Goal: Information Seeking & Learning: Compare options

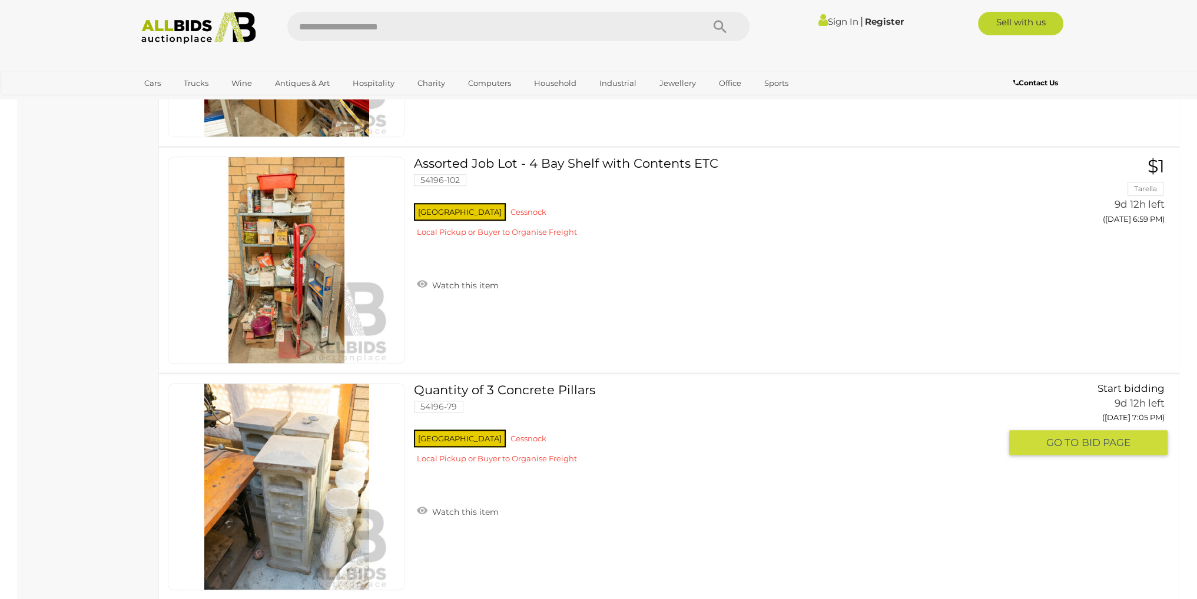
scroll to position [1413, 0]
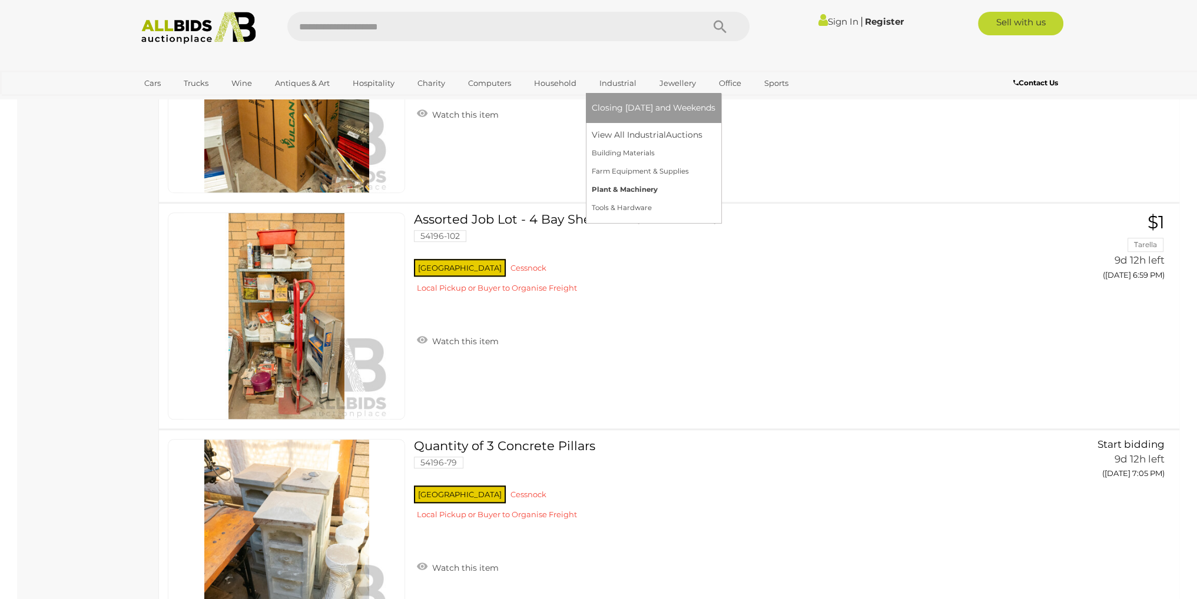
click at [615, 191] on link "Plant & Machinery" at bounding box center [654, 190] width 124 height 18
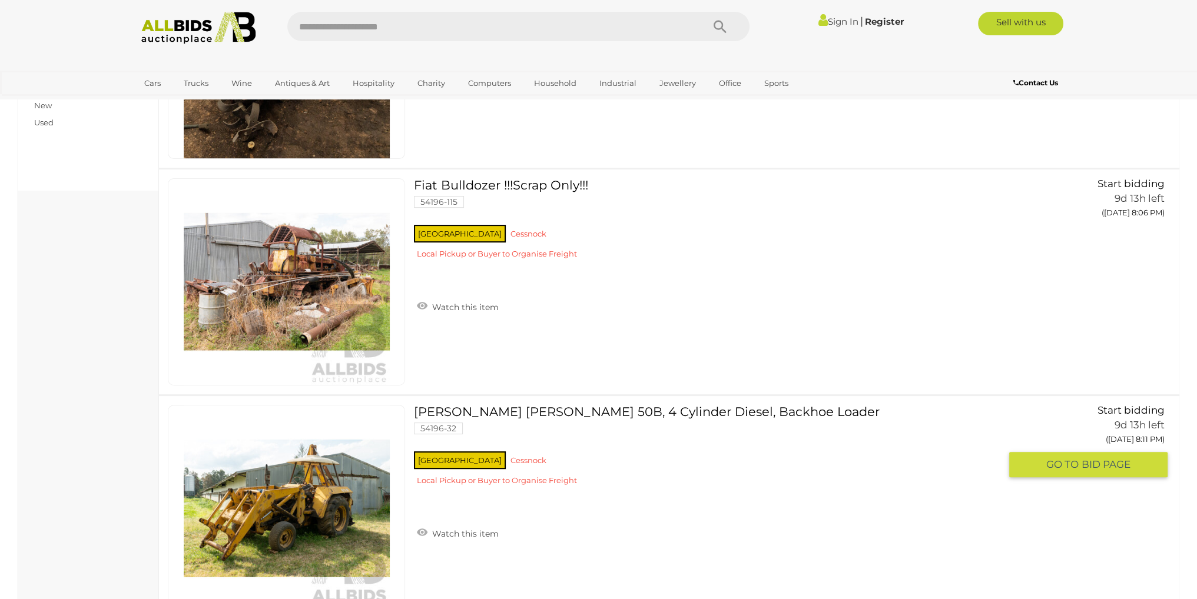
scroll to position [353, 0]
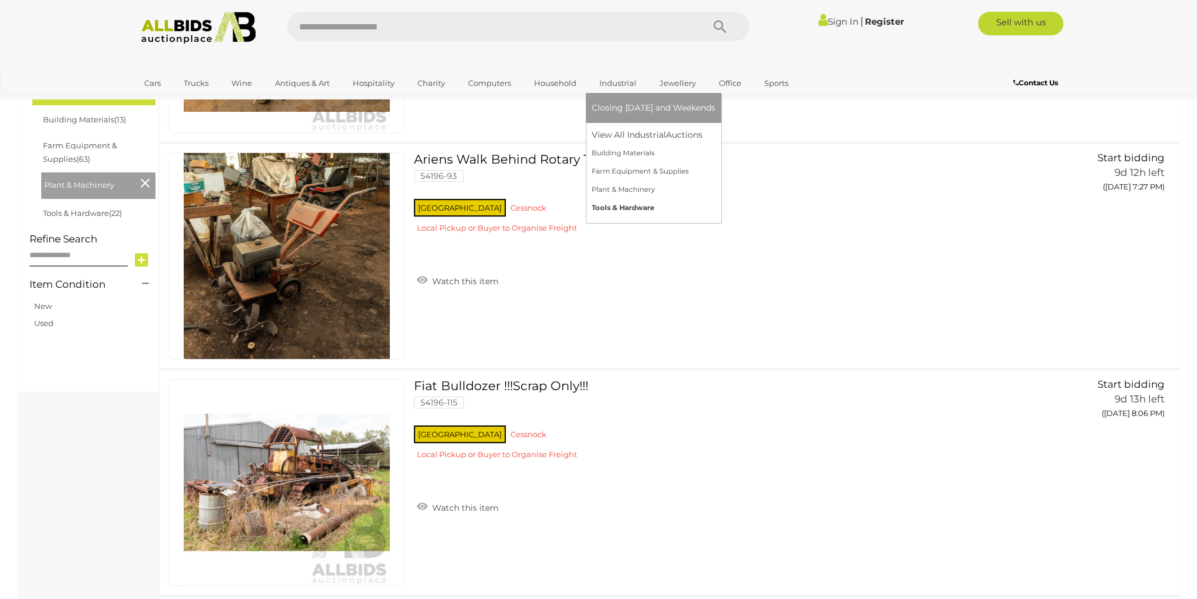
click at [618, 204] on link "Tools & Hardware" at bounding box center [654, 208] width 124 height 18
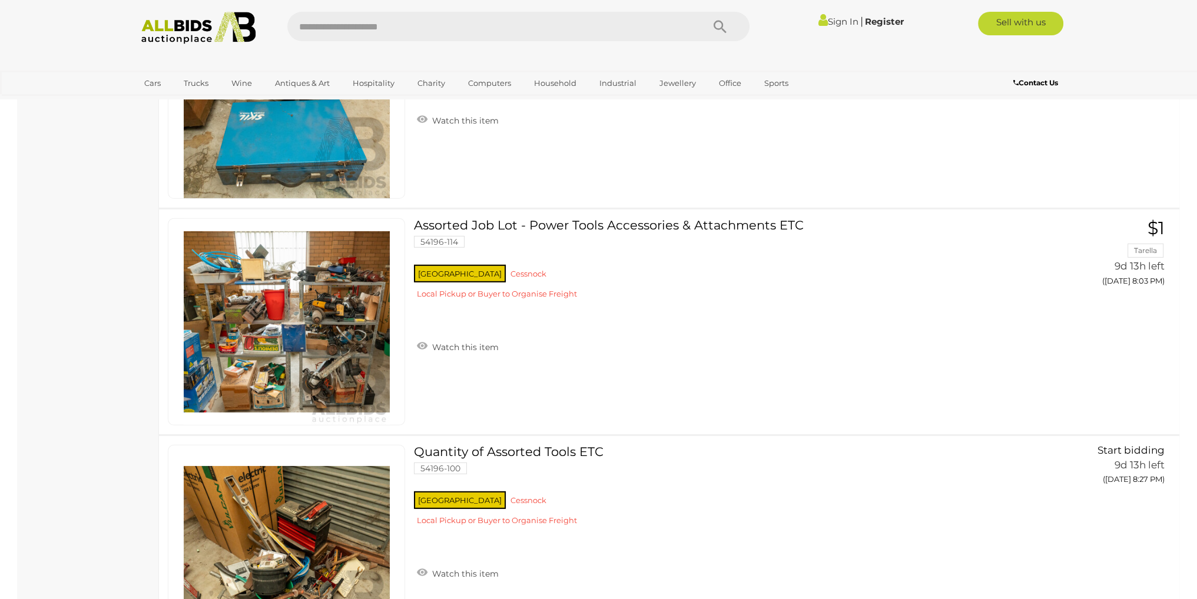
scroll to position [4770, 0]
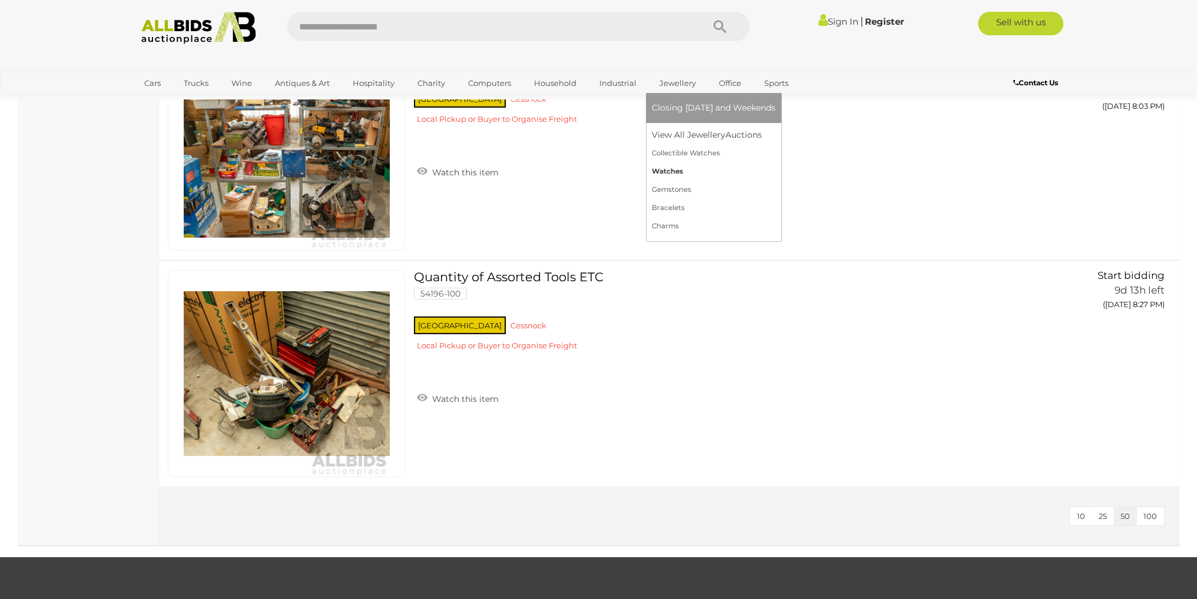
click at [665, 174] on link "Watches" at bounding box center [714, 172] width 124 height 18
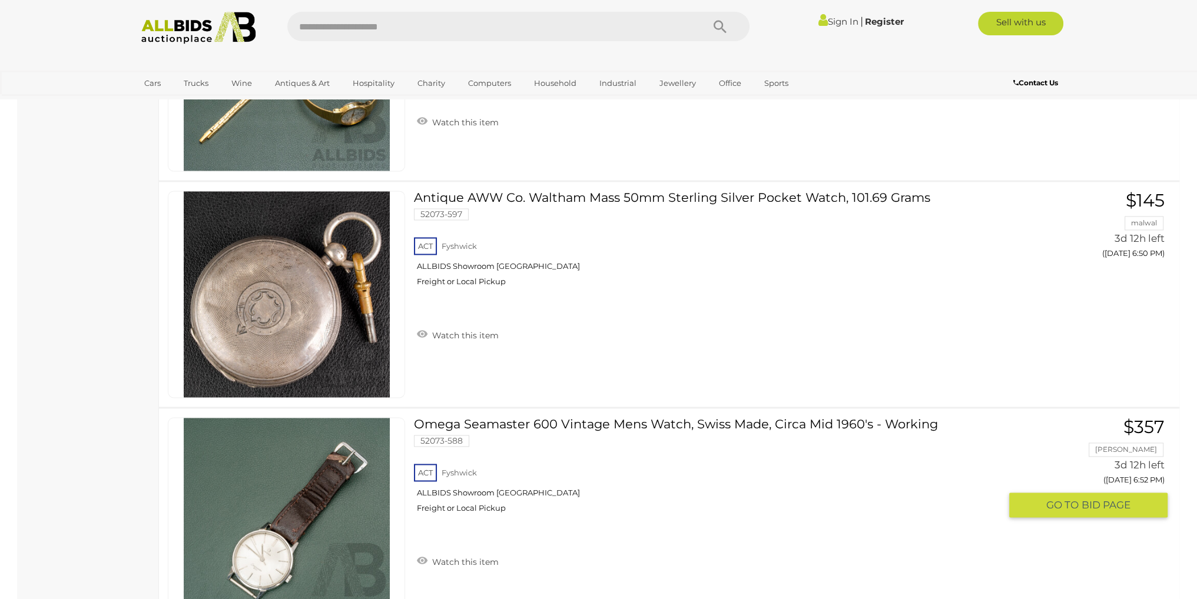
scroll to position [2591, 0]
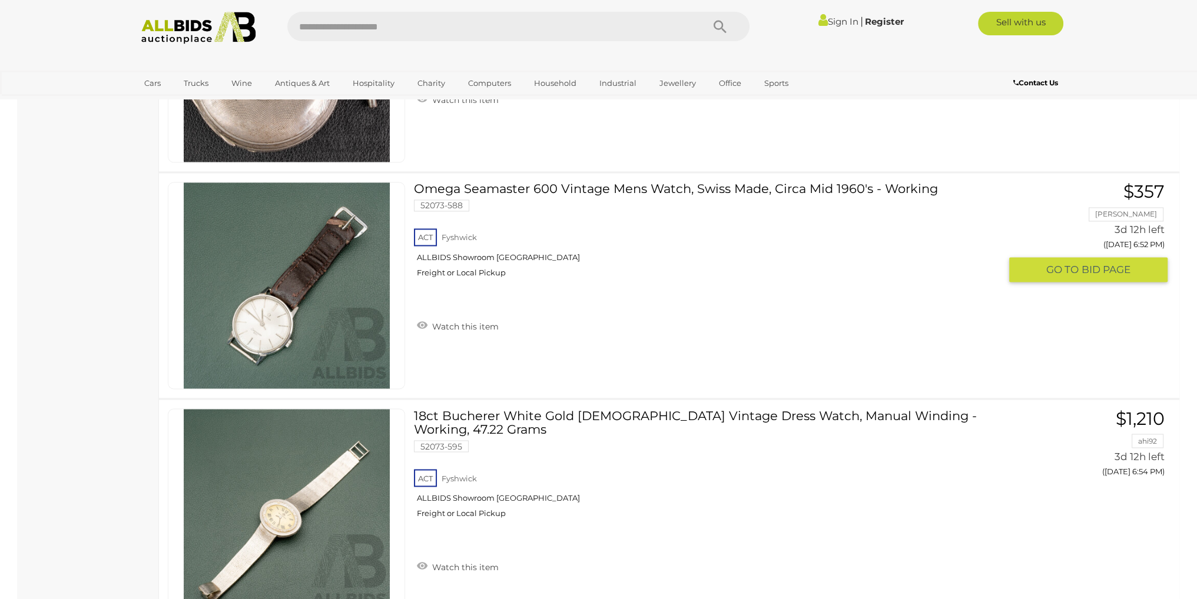
click at [252, 316] on img at bounding box center [287, 286] width 206 height 206
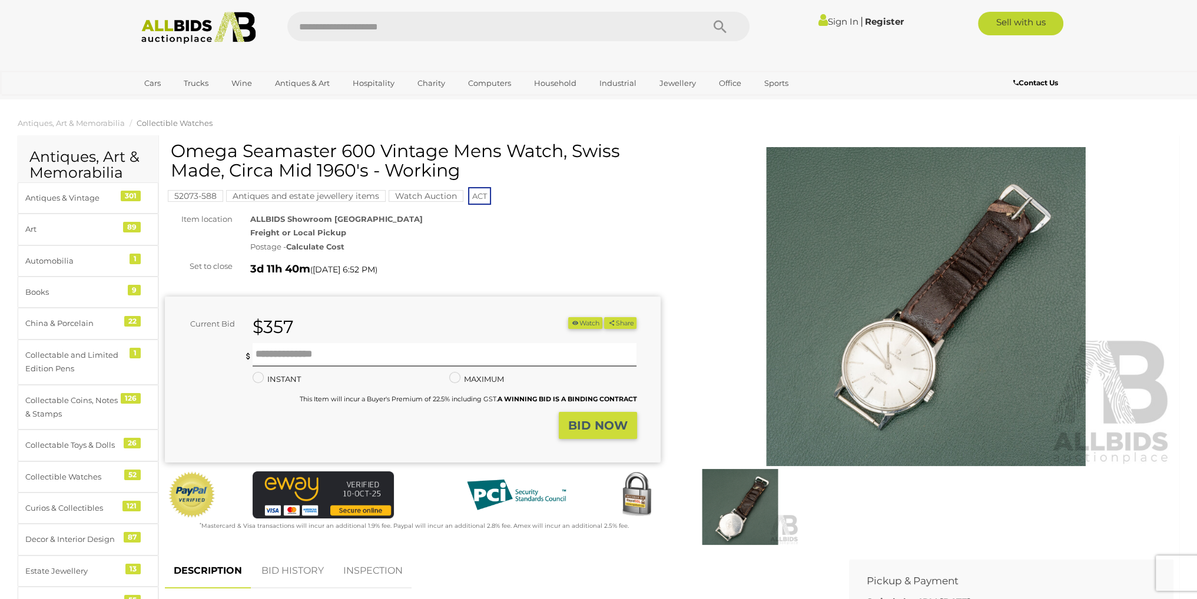
click at [902, 371] on img at bounding box center [926, 306] width 496 height 319
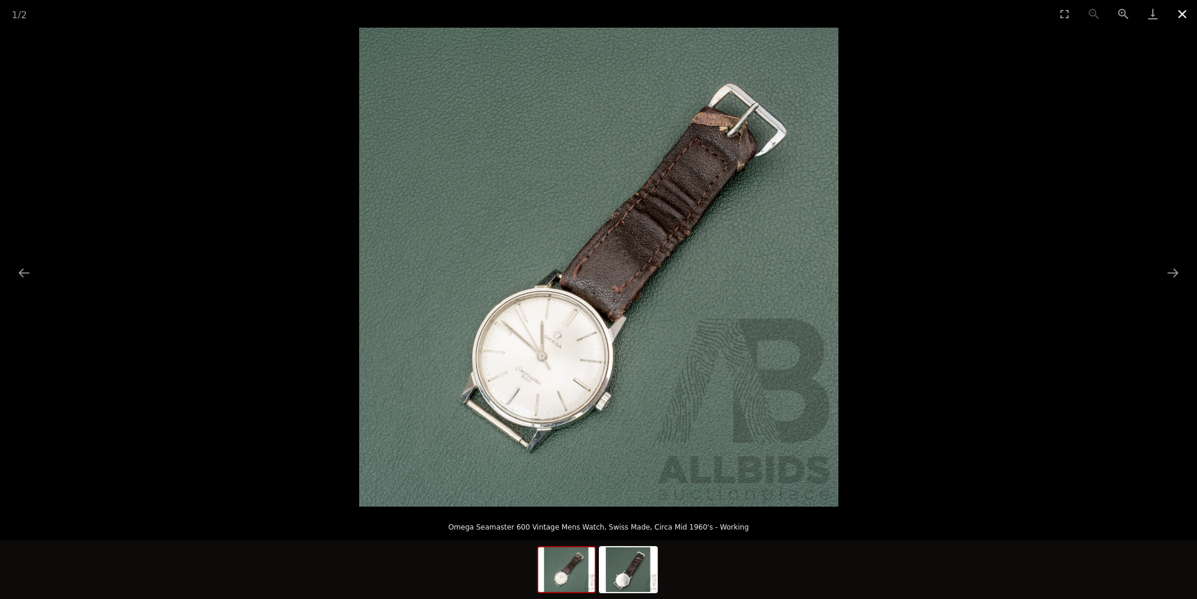
click at [1184, 10] on button "Close gallery" at bounding box center [1182, 14] width 29 height 28
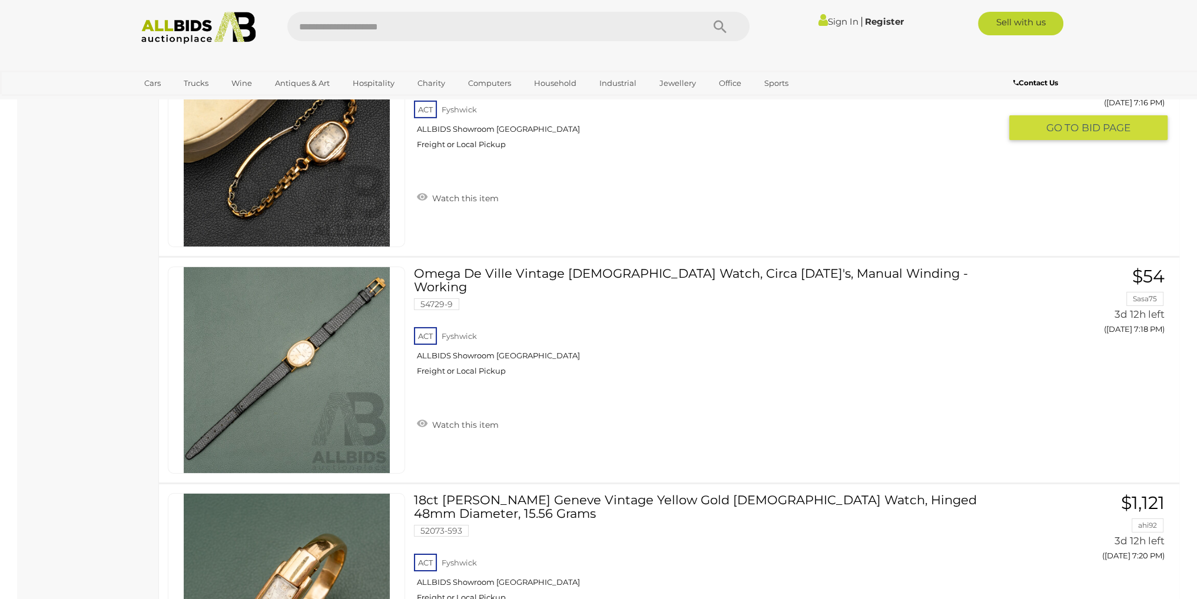
scroll to position [5228, 0]
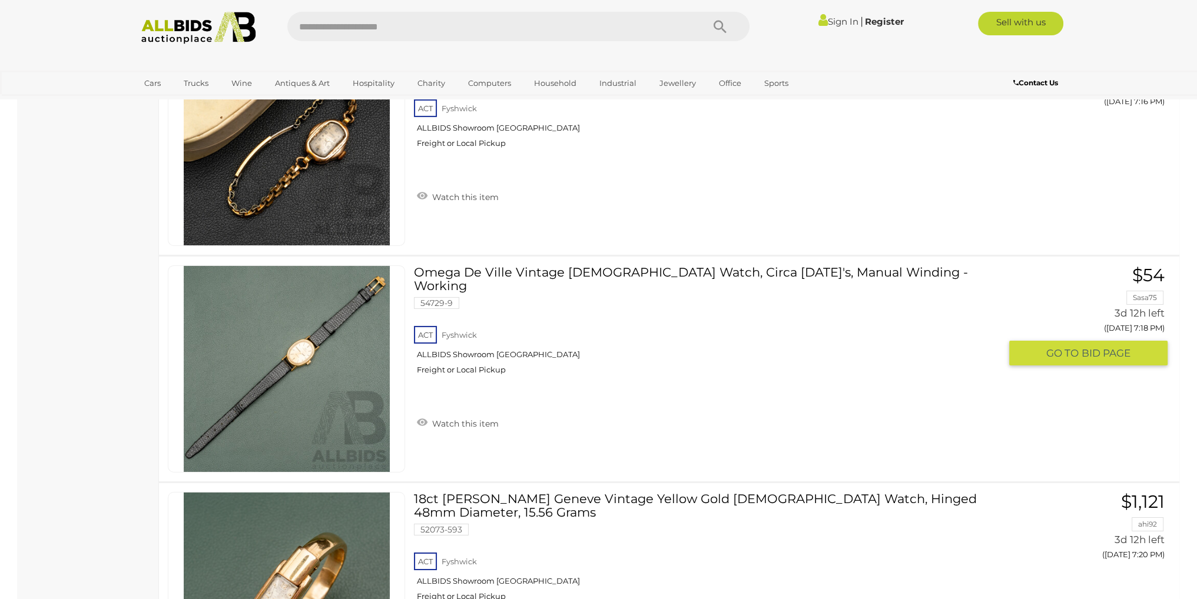
click at [310, 340] on link at bounding box center [286, 369] width 237 height 207
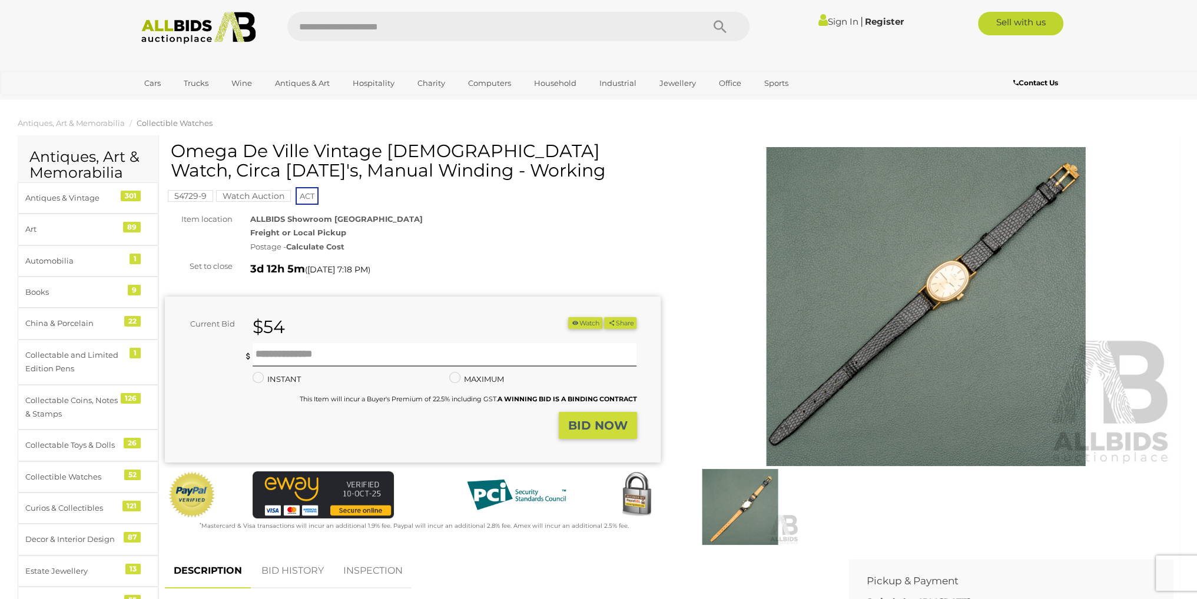
click at [949, 275] on img at bounding box center [926, 306] width 496 height 319
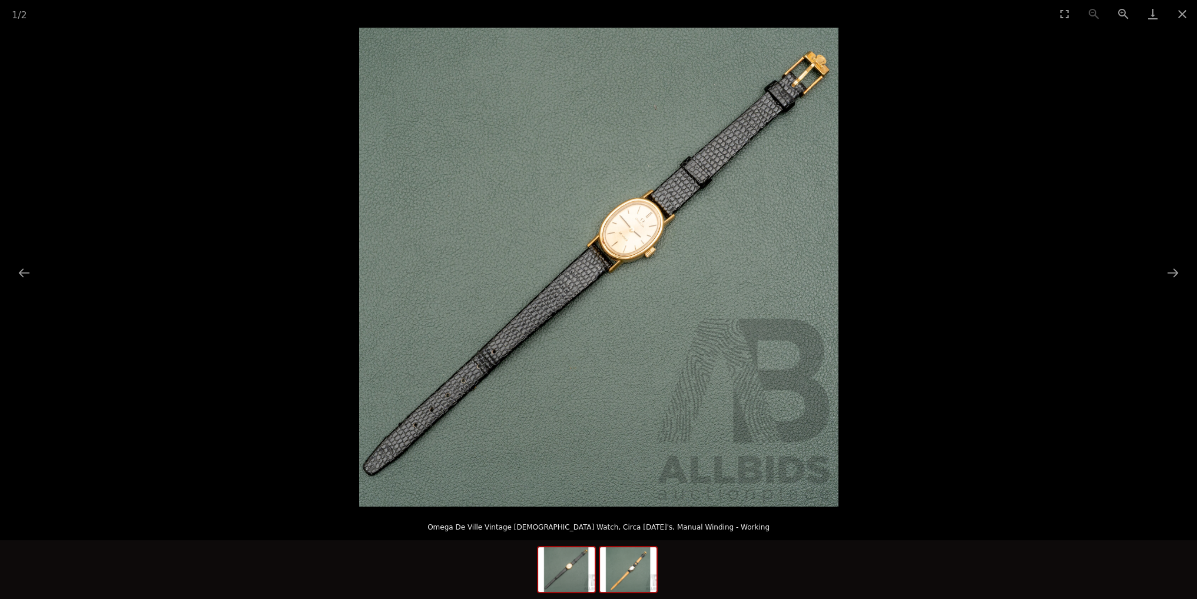
click at [629, 574] on img at bounding box center [628, 570] width 57 height 45
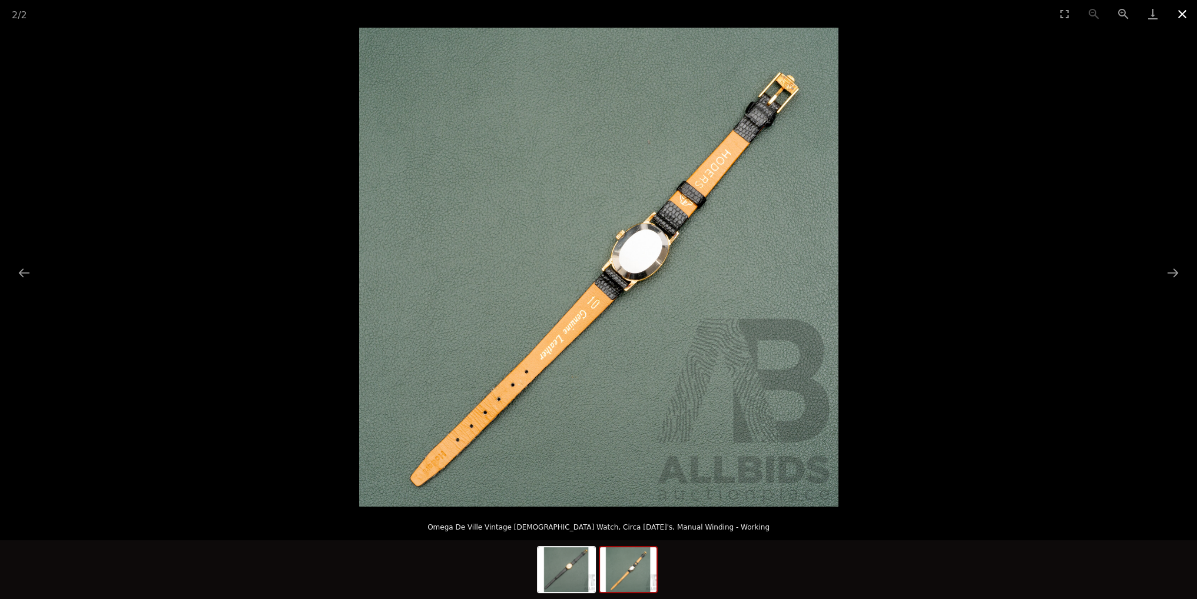
click at [1181, 17] on button "Close gallery" at bounding box center [1182, 14] width 29 height 28
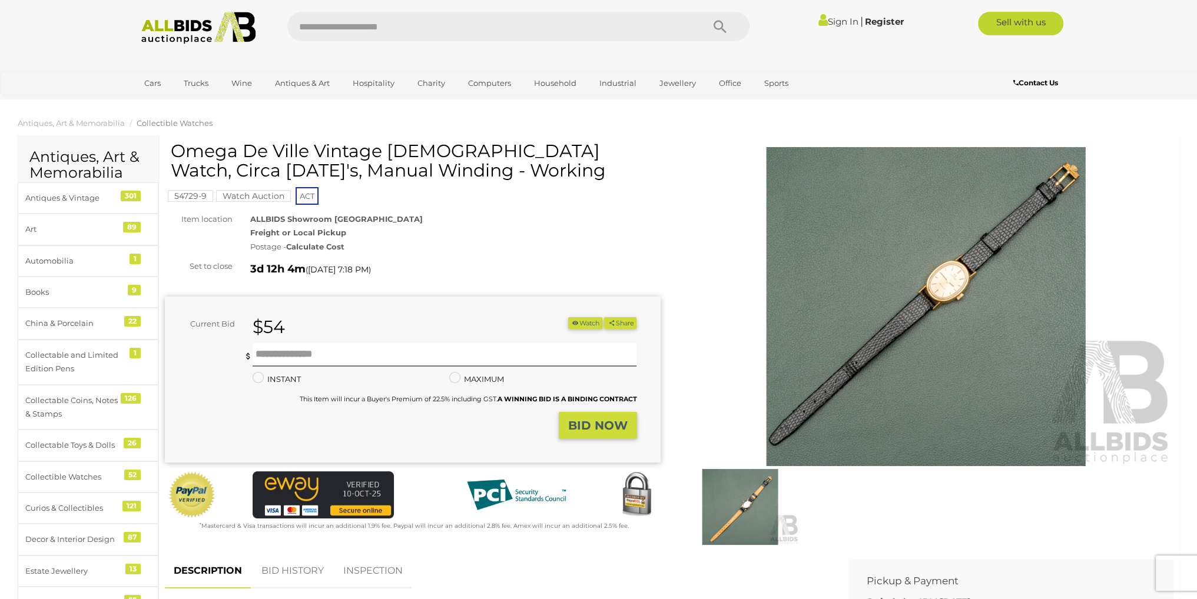
click at [936, 287] on img at bounding box center [926, 306] width 496 height 319
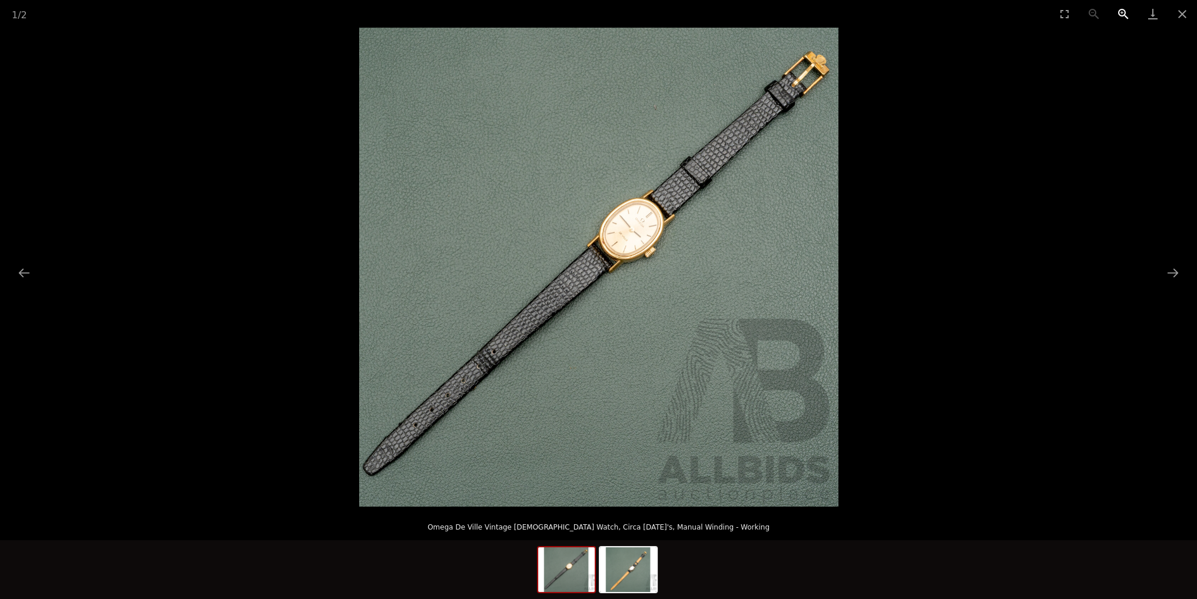
click at [1127, 8] on button "Zoom in" at bounding box center [1123, 14] width 29 height 28
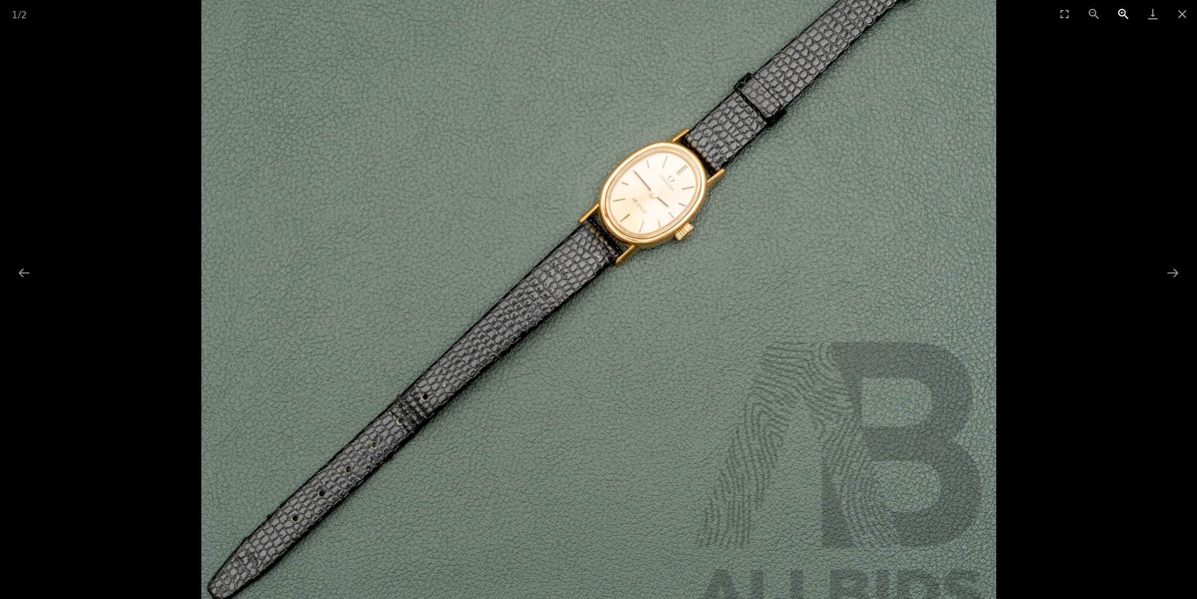
click at [1124, 8] on button "Zoom in" at bounding box center [1123, 14] width 29 height 28
click at [1120, 12] on button "Zoom in" at bounding box center [1123, 14] width 29 height 28
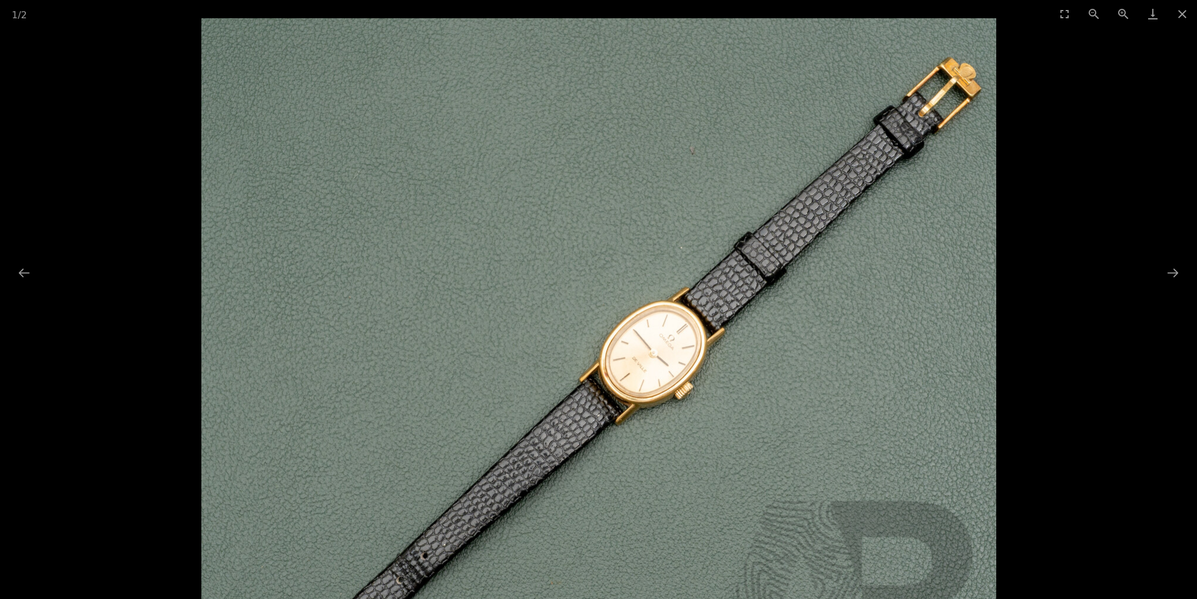
drag, startPoint x: 681, startPoint y: 187, endPoint x: 684, endPoint y: 438, distance: 250.3
click at [684, 438] on img at bounding box center [598, 415] width 795 height 795
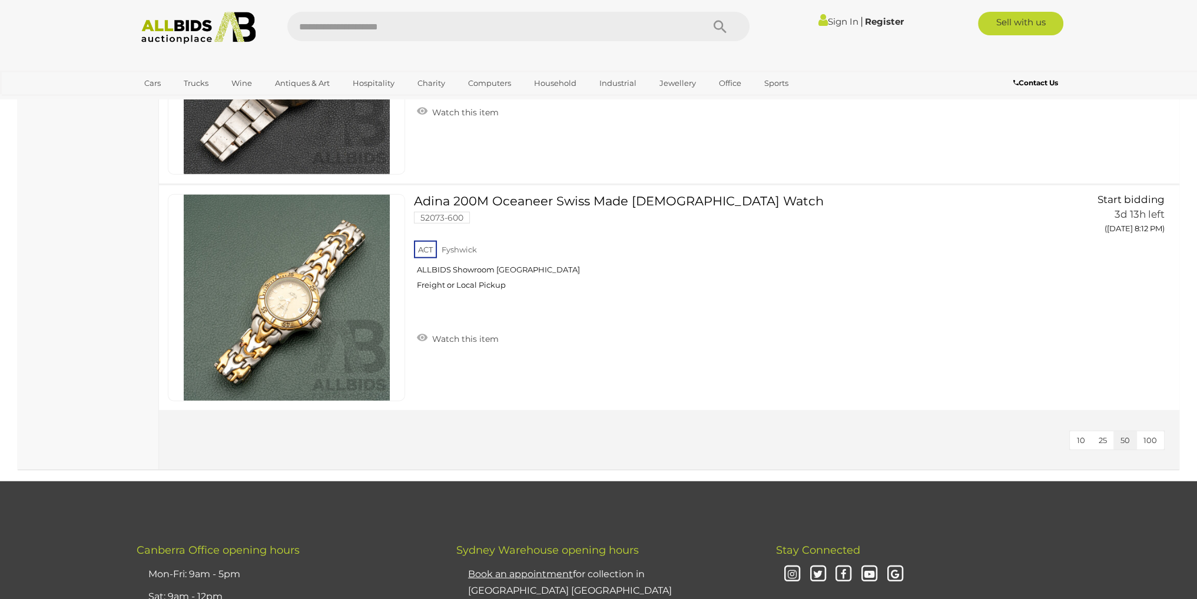
scroll to position [10062, 0]
